Goal: Information Seeking & Learning: Learn about a topic

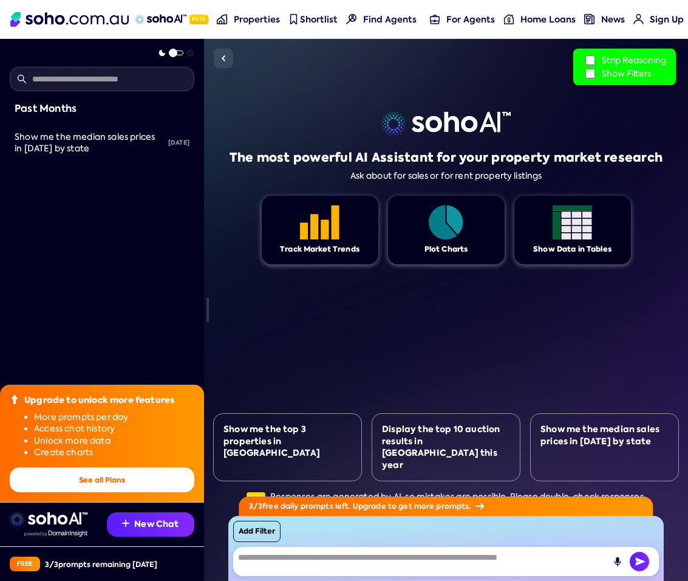
click at [532, 377] on div "The most powerful AI Assistant for your property market research Ask about for …" at bounding box center [446, 310] width 466 height 542
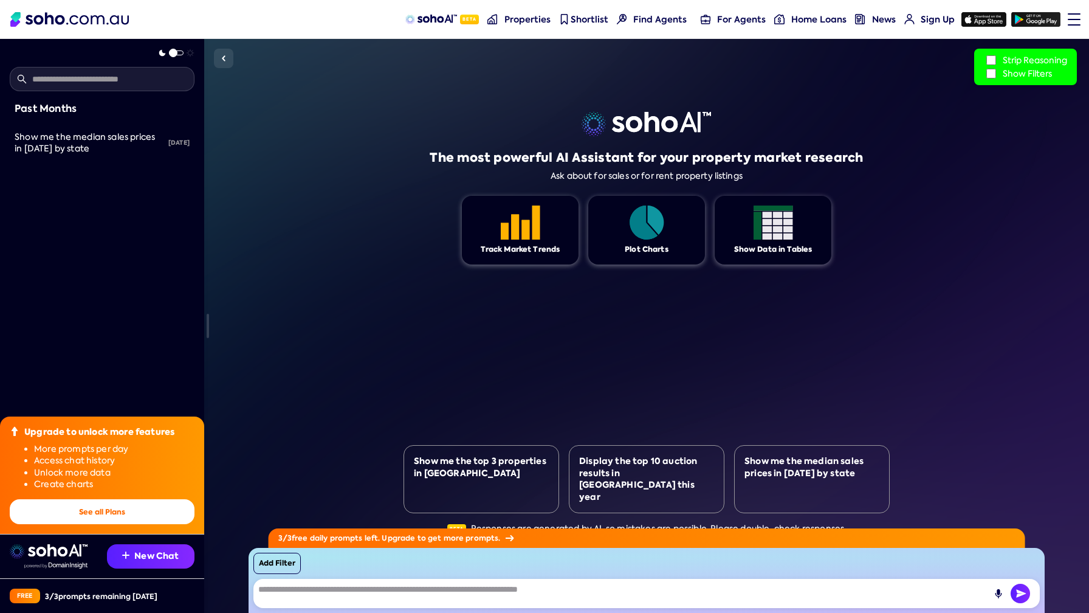
click at [1073, 19] on div at bounding box center [1074, 19] width 13 height 1
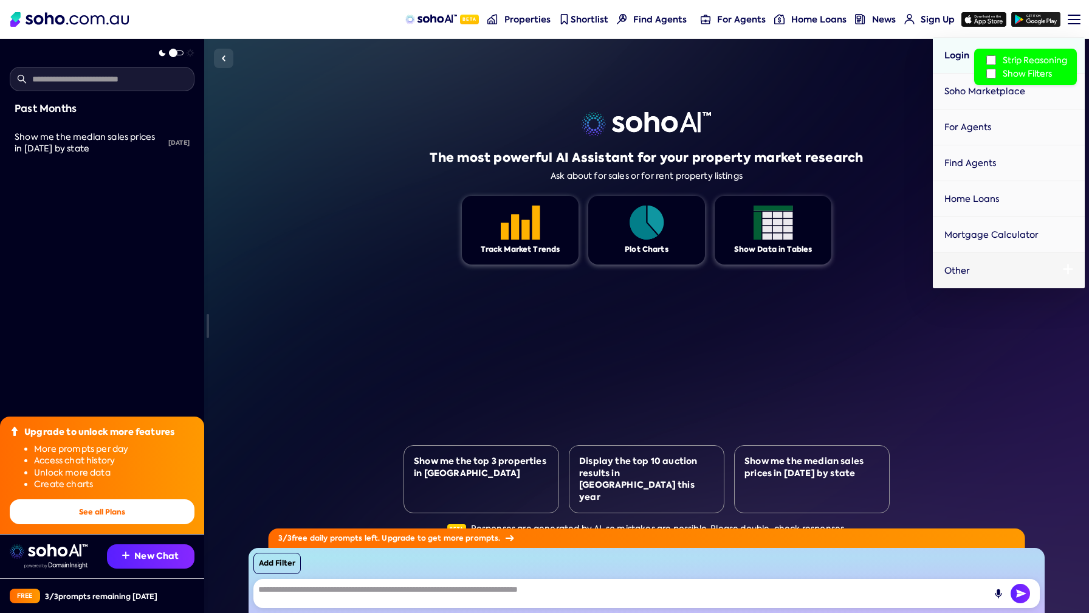
click at [953, 55] on span "Login" at bounding box center [956, 55] width 25 height 12
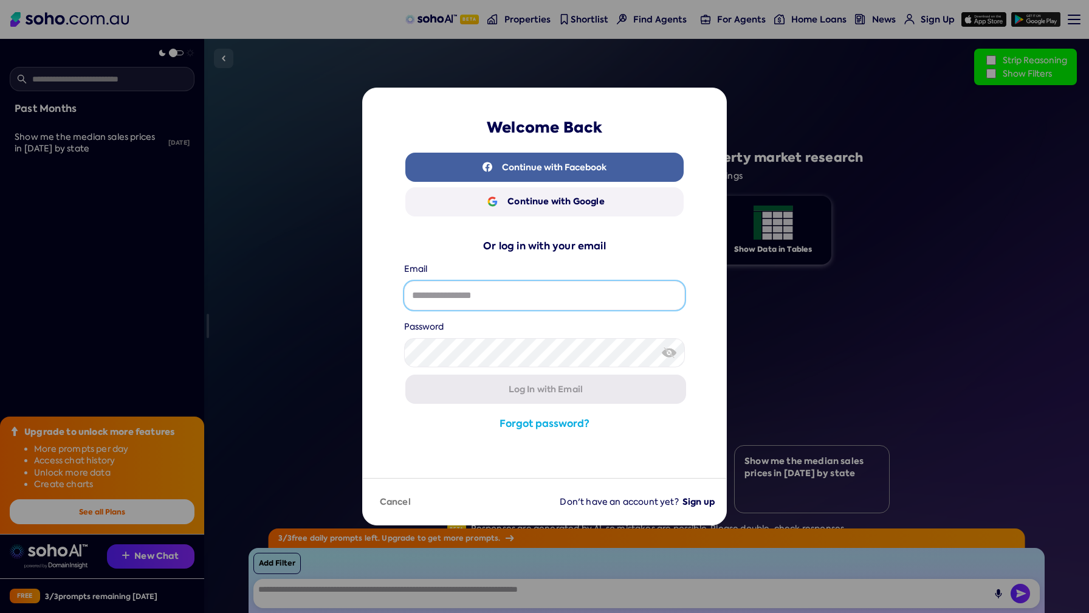
click at [504, 295] on input "undefined dialog" at bounding box center [544, 295] width 281 height 29
type input "**********"
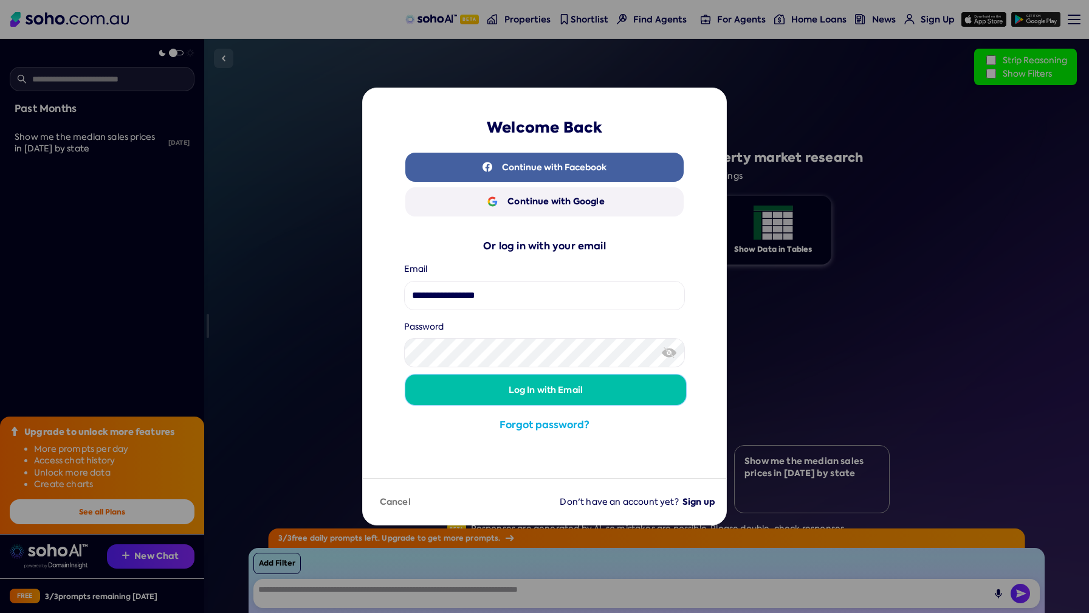
click at [422, 398] on button "Log In with Email" at bounding box center [545, 389] width 281 height 30
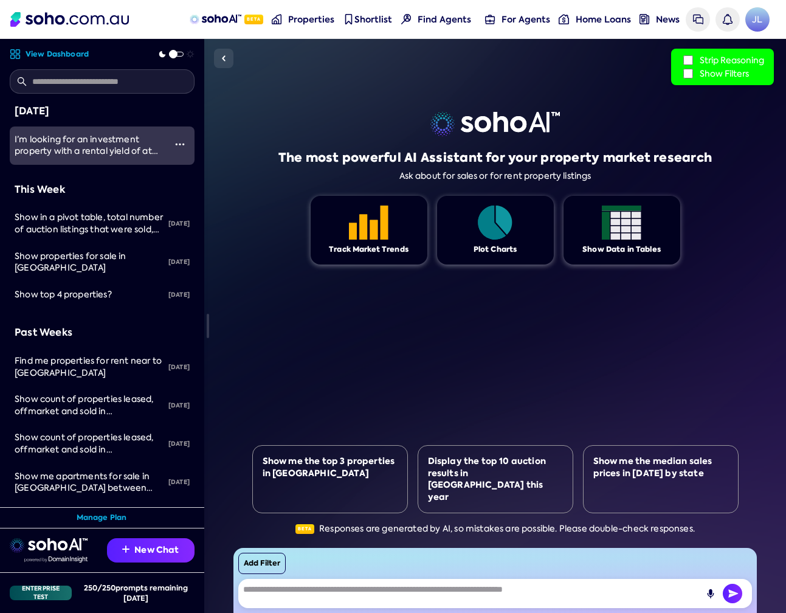
click at [70, 151] on span "I’m looking for an investment property with a rental yield of at least 4% or hi…" at bounding box center [86, 157] width 143 height 47
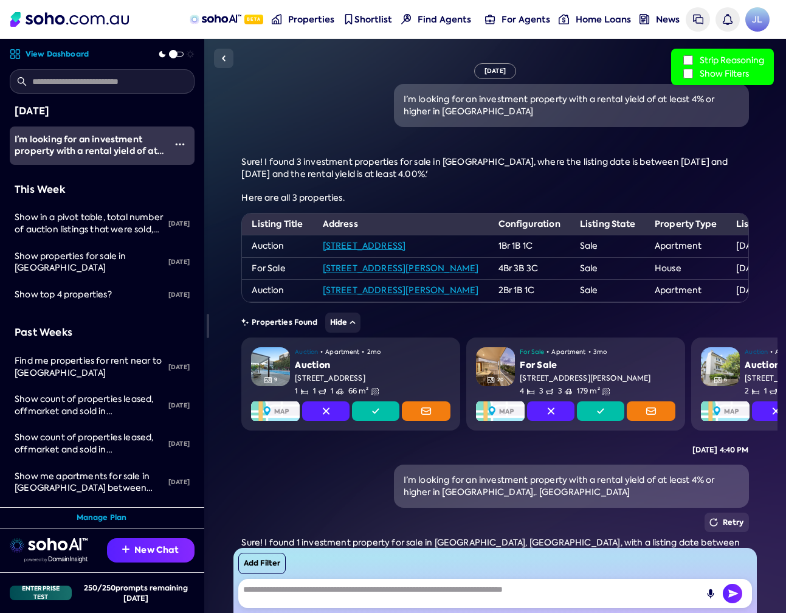
click at [686, 78] on label "Show Filters" at bounding box center [722, 73] width 83 height 13
click at [258, 571] on button "Add Filter" at bounding box center [261, 562] width 47 height 21
select select "*"
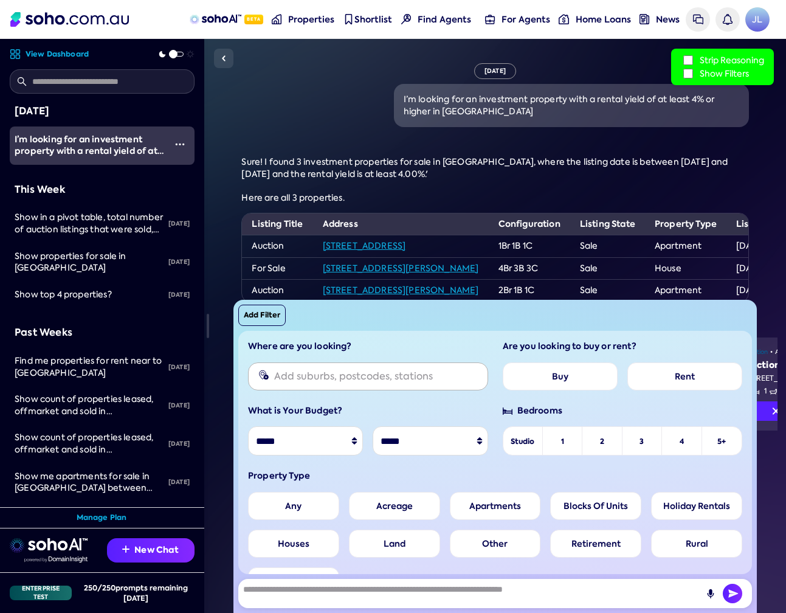
click at [345, 372] on div at bounding box center [376, 376] width 205 height 16
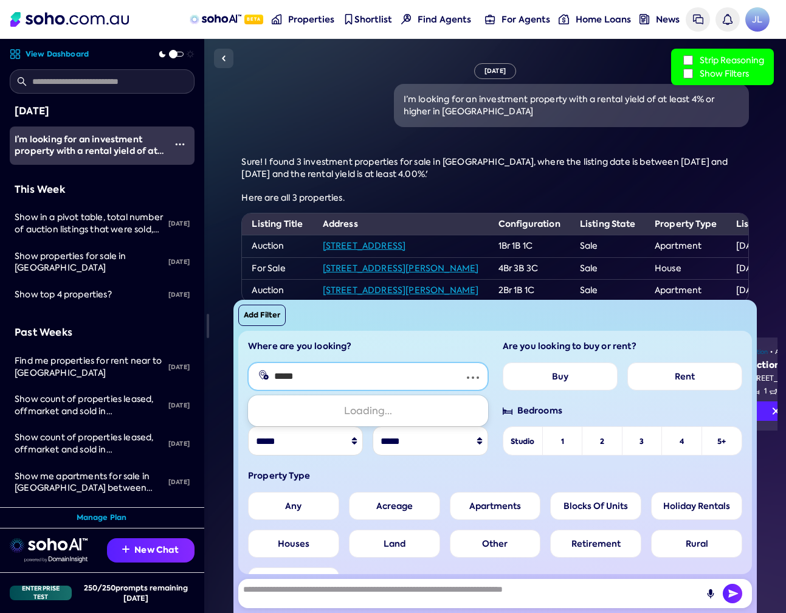
type input "******"
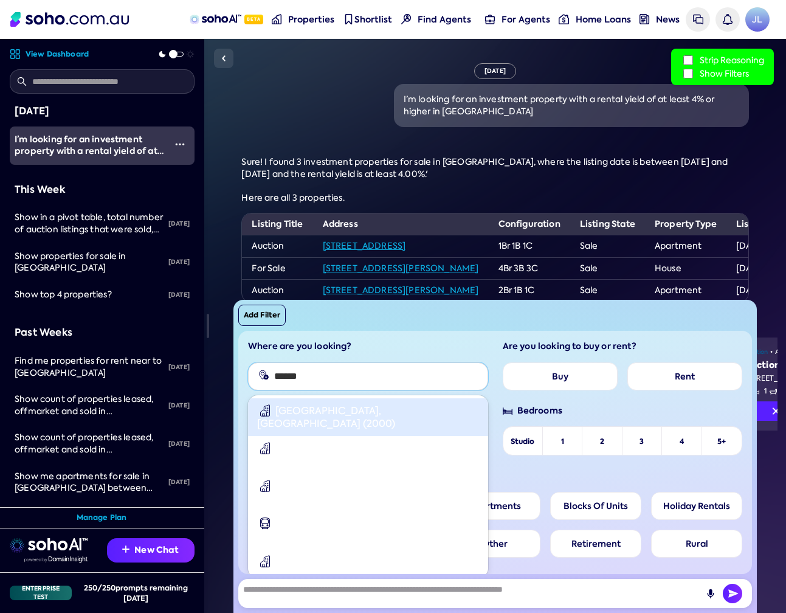
click at [337, 410] on div "[GEOGRAPHIC_DATA] , [GEOGRAPHIC_DATA] (2000)" at bounding box center [368, 417] width 240 height 38
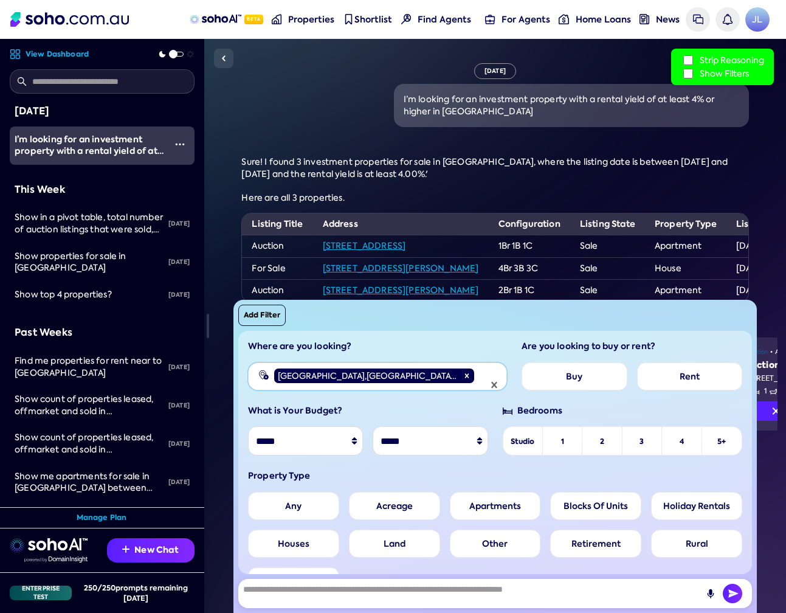
click at [499, 509] on label "Apartments" at bounding box center [495, 506] width 91 height 28
click at [331, 538] on label "Houses" at bounding box center [293, 543] width 91 height 28
click at [609, 444] on li "2" at bounding box center [601, 442] width 39 height 30
click at [653, 445] on li "3" at bounding box center [641, 442] width 39 height 30
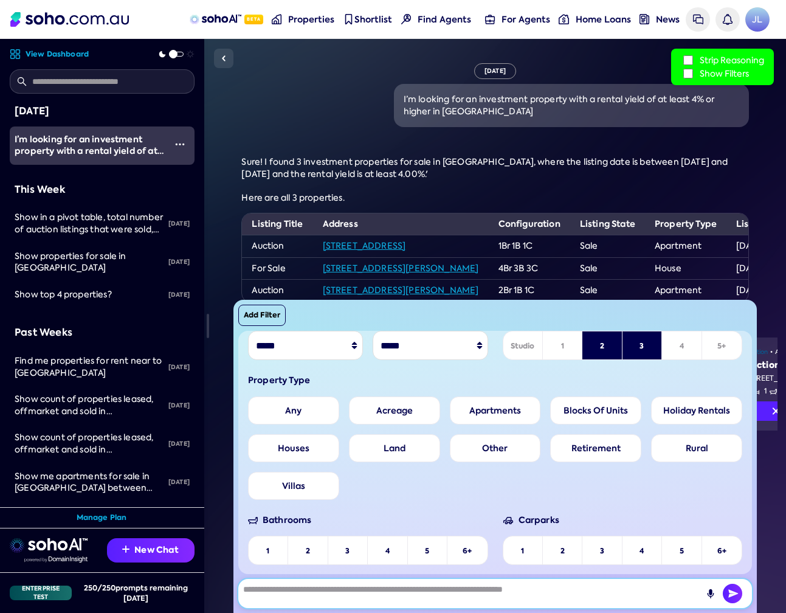
click at [578, 595] on textarea at bounding box center [494, 592] width 513 height 29
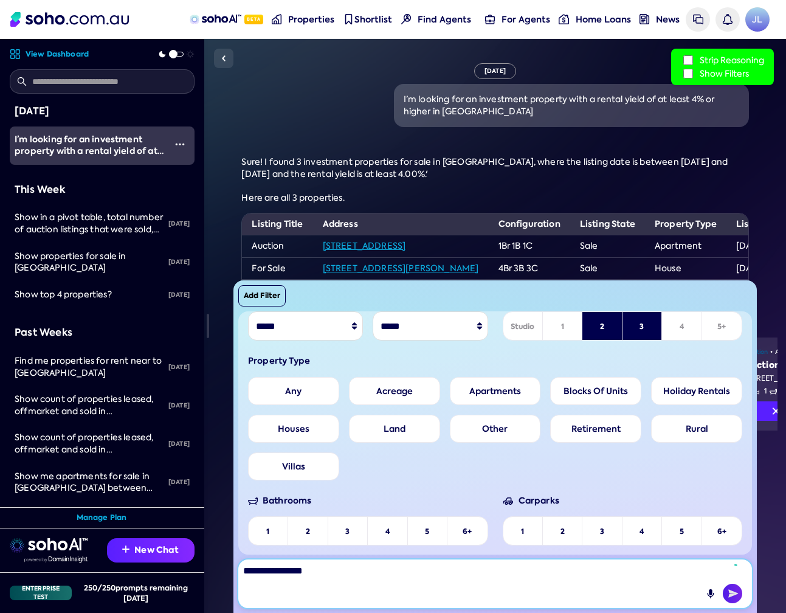
type textarea "**********"
click at [736, 595] on img "button" at bounding box center [732, 592] width 19 height 19
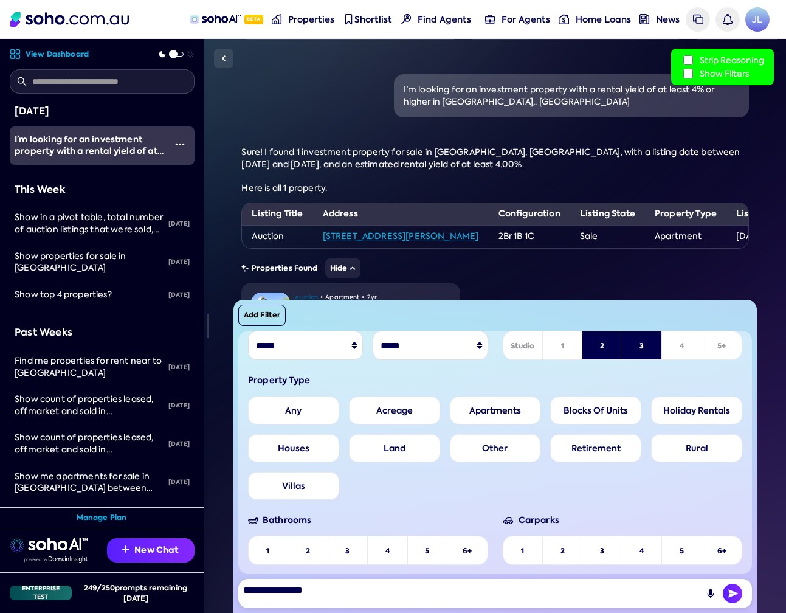
scroll to position [90, 0]
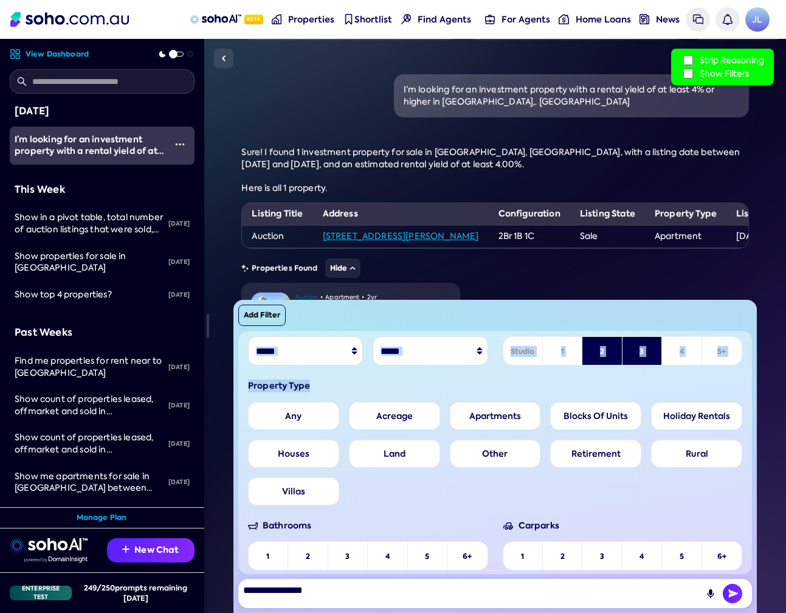
drag, startPoint x: 320, startPoint y: 314, endPoint x: 310, endPoint y: 387, distance: 74.2
click at [310, 387] on div "**********" at bounding box center [494, 456] width 523 height 313
click at [360, 326] on div "**********" at bounding box center [494, 456] width 523 height 313
click at [481, 257] on div "Sure! I found 1 investment property for sale in [GEOGRAPHIC_DATA], [GEOGRAPHIC_…" at bounding box center [494, 261] width 507 height 230
click at [487, 272] on div "Properties Found Hide" at bounding box center [494, 268] width 507 height 20
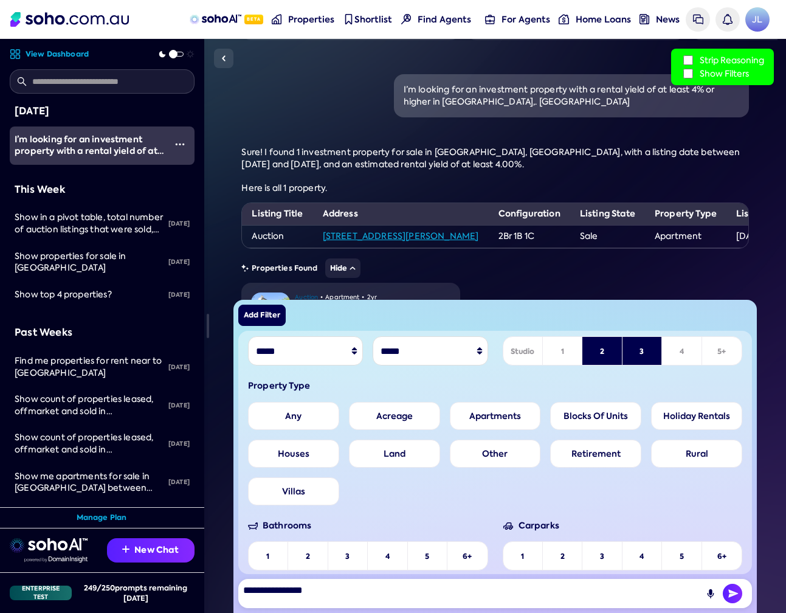
click at [250, 309] on button "Add Filter" at bounding box center [261, 314] width 47 height 21
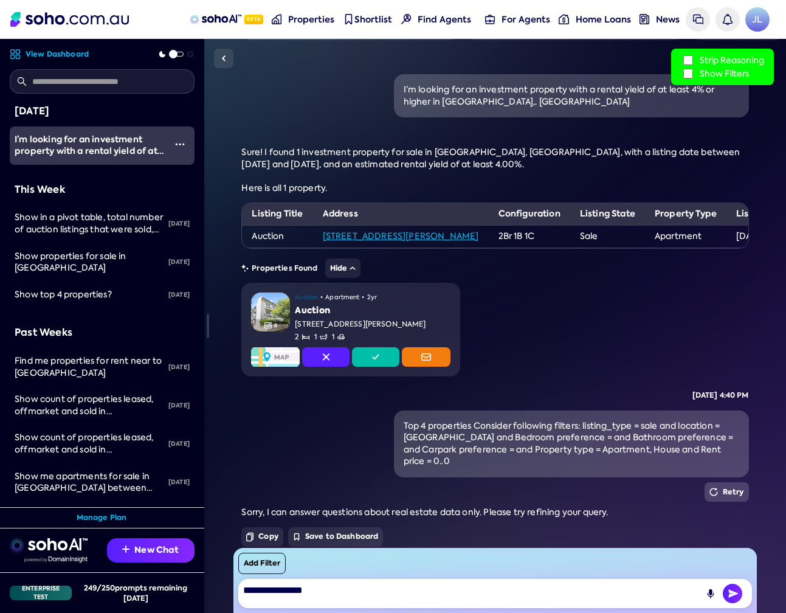
click at [732, 482] on button "Retry" at bounding box center [726, 491] width 44 height 19
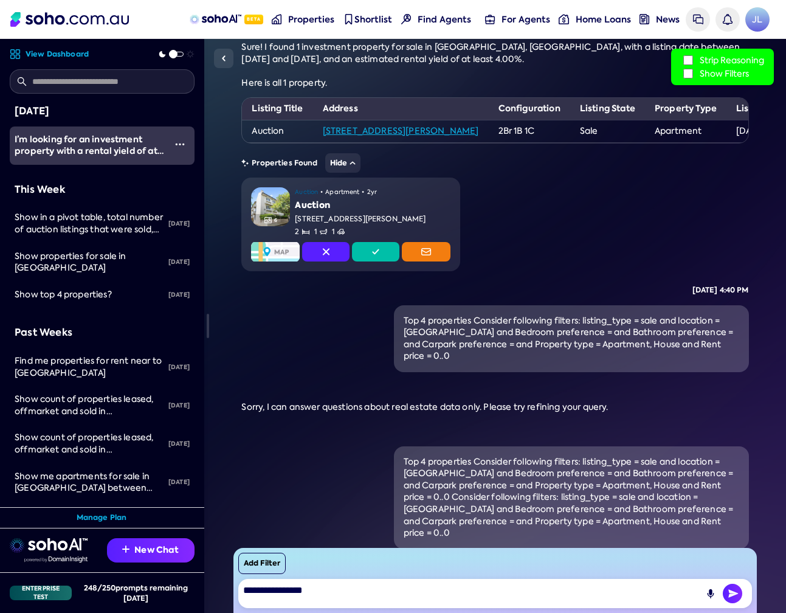
scroll to position [578, 0]
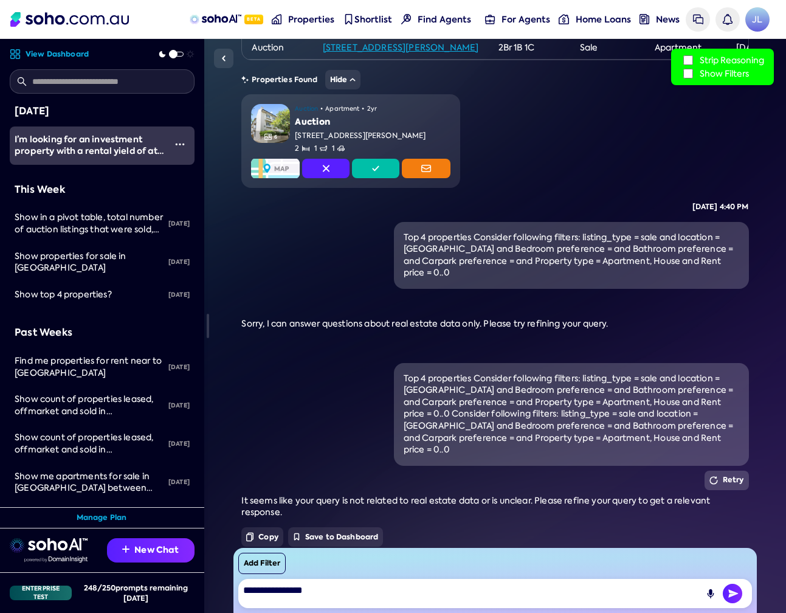
click at [733, 470] on button "Retry" at bounding box center [726, 479] width 44 height 19
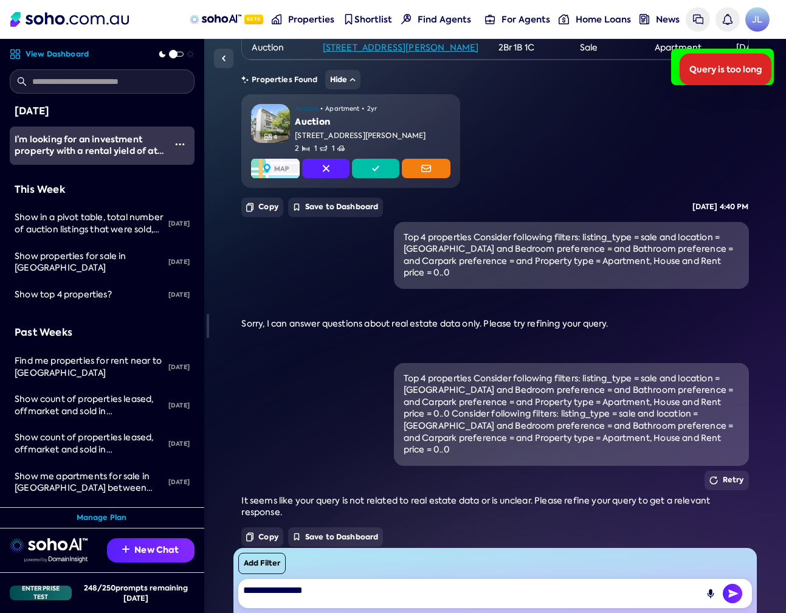
click at [665, 179] on div "6 Auction • Apartment • 2yr Auction [STREET_ADDRESS][PERSON_NAME] 2 1 1" at bounding box center [495, 140] width 565 height 93
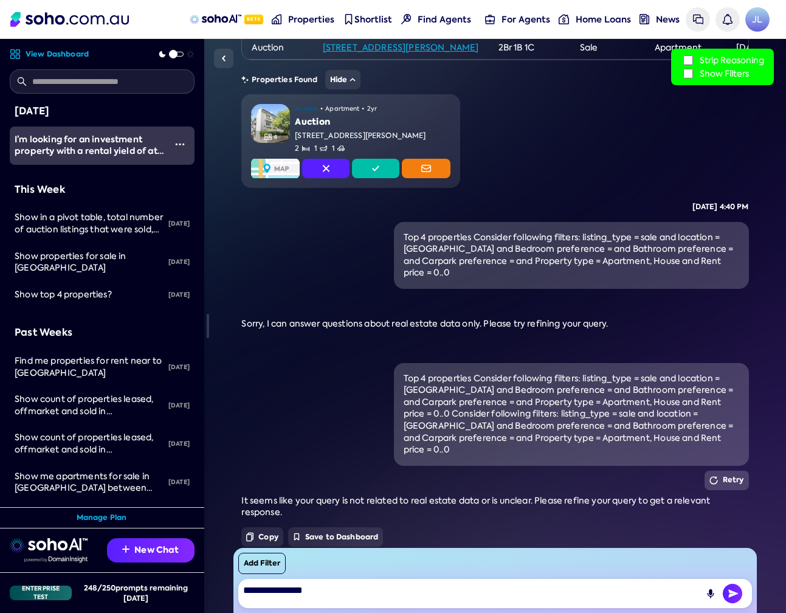
click at [732, 470] on button "Retry" at bounding box center [726, 479] width 44 height 19
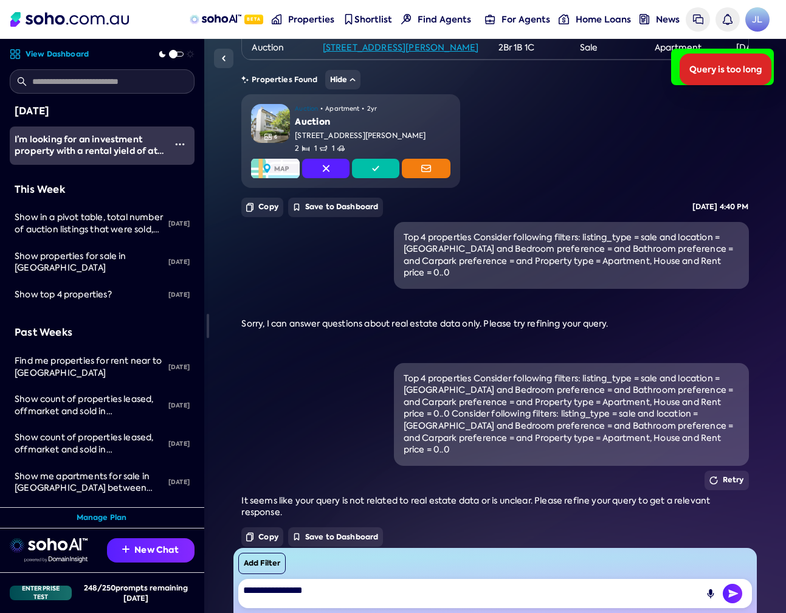
click at [716, 214] on div "Copy Save to Dashboard [DATE] 4:40 PM" at bounding box center [494, 206] width 507 height 19
click at [687, 120] on div "6 Auction • Apartment • 2yr Auction [STREET_ADDRESS][PERSON_NAME] 2 1 1" at bounding box center [495, 140] width 565 height 93
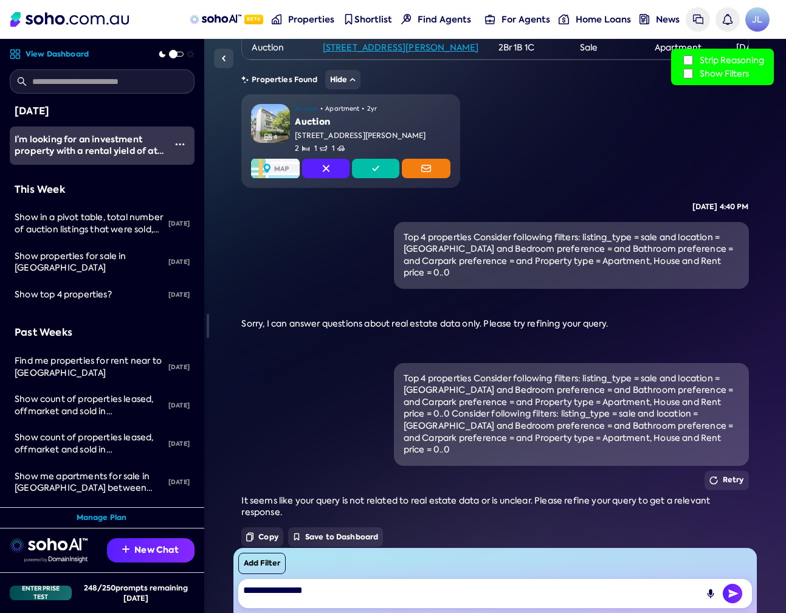
scroll to position [495, 0]
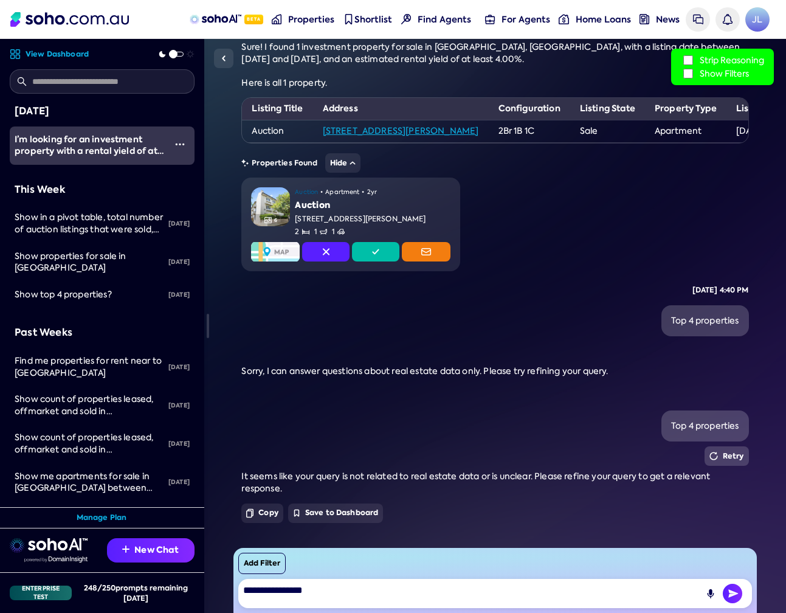
click at [739, 455] on button "Retry" at bounding box center [726, 455] width 44 height 19
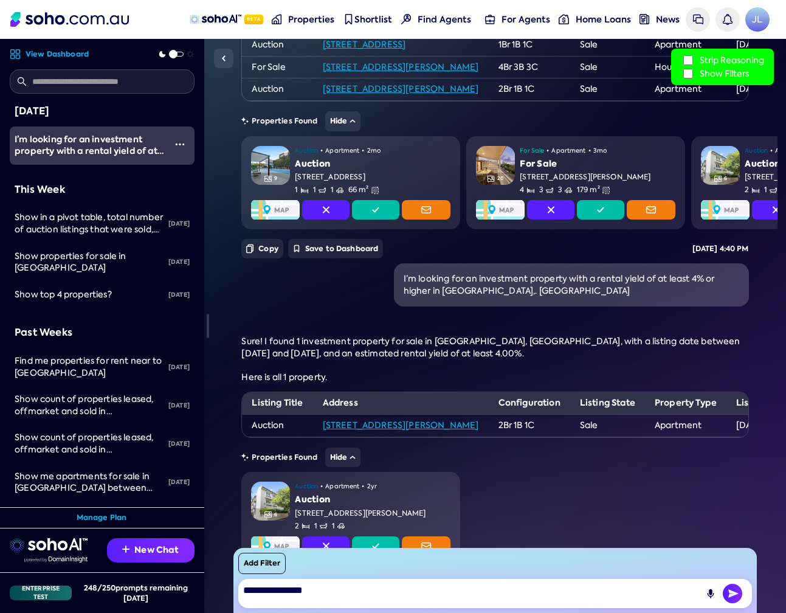
scroll to position [0, 0]
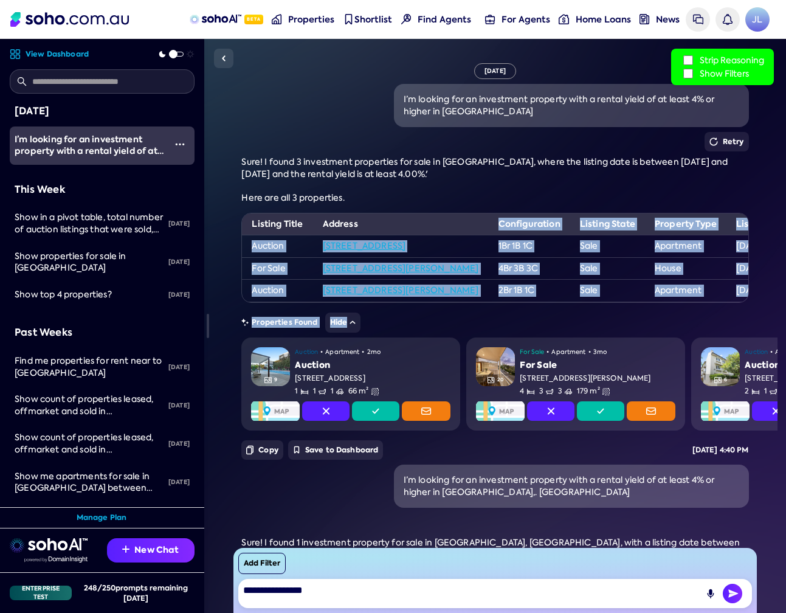
drag, startPoint x: 412, startPoint y: 228, endPoint x: 407, endPoint y: 320, distance: 91.9
click at [407, 320] on div "Sure! I found 3 investment properties for sale in [GEOGRAPHIC_DATA], where the …" at bounding box center [494, 293] width 507 height 274
drag, startPoint x: 407, startPoint y: 320, endPoint x: 427, endPoint y: 219, distance: 102.1
click at [427, 219] on div "Sure! I found 3 investment properties for sale in [GEOGRAPHIC_DATA], where the …" at bounding box center [494, 293] width 507 height 274
click at [374, 160] on span "Sure! I found 3 investment properties for sale in [GEOGRAPHIC_DATA], where the …" at bounding box center [484, 179] width 486 height 47
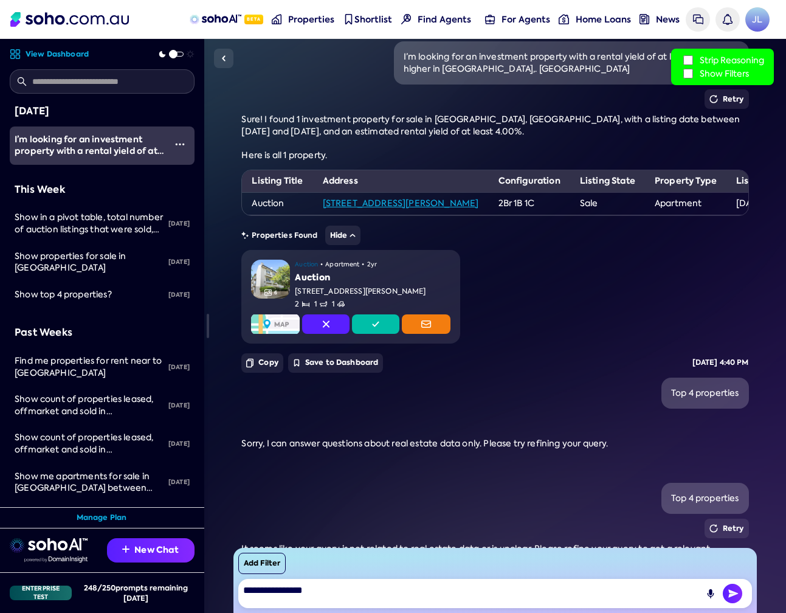
scroll to position [433, 0]
